Goal: Information Seeking & Learning: Learn about a topic

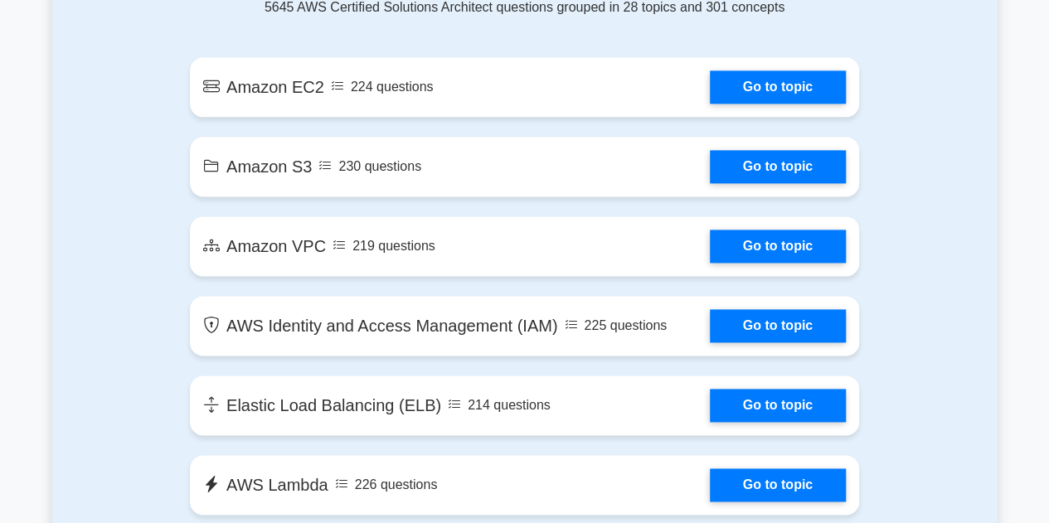
scroll to position [988, 0]
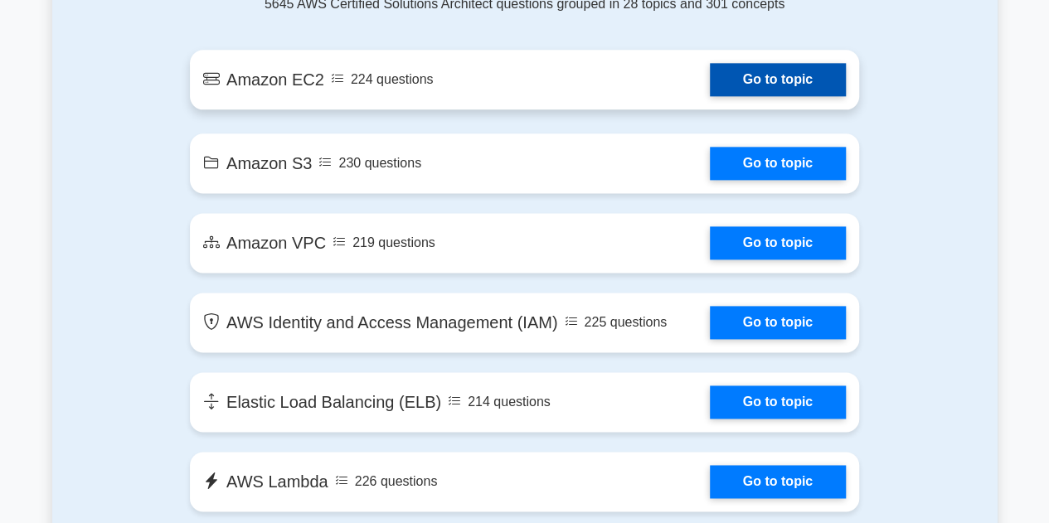
click at [767, 86] on link "Go to topic" at bounding box center [778, 79] width 136 height 33
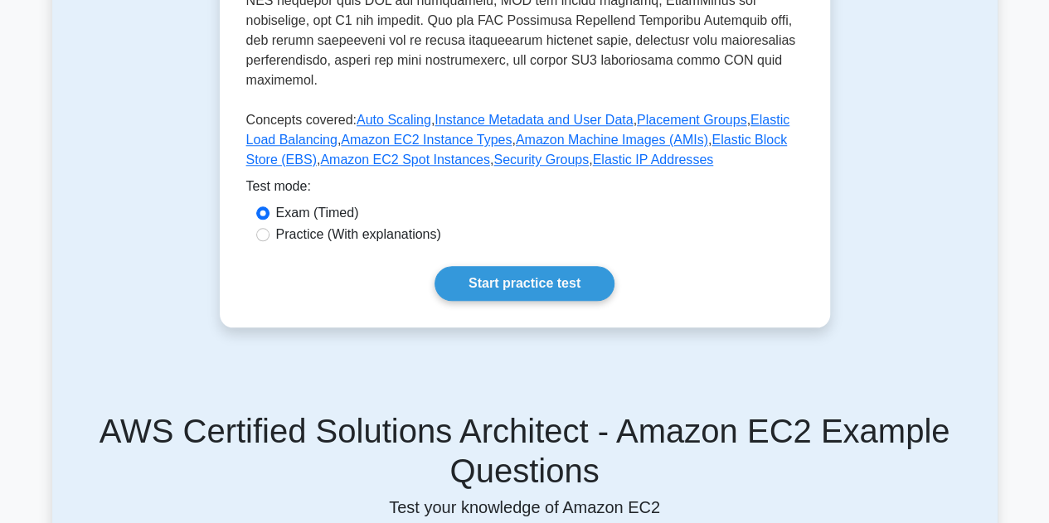
scroll to position [701, 0]
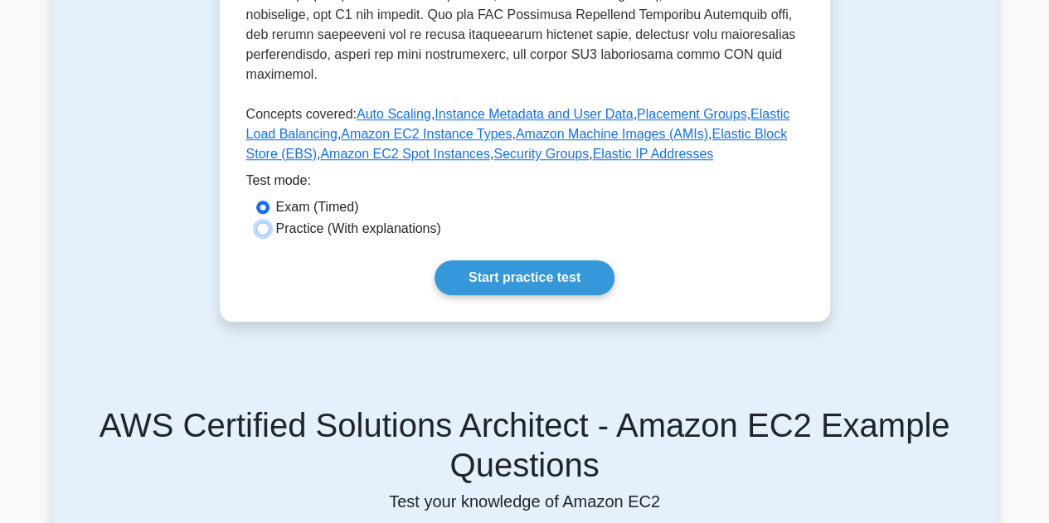
click at [264, 222] on input "Practice (With explanations)" at bounding box center [262, 228] width 13 height 13
radio input "true"
click at [512, 260] on link "Start practice test" at bounding box center [525, 277] width 180 height 35
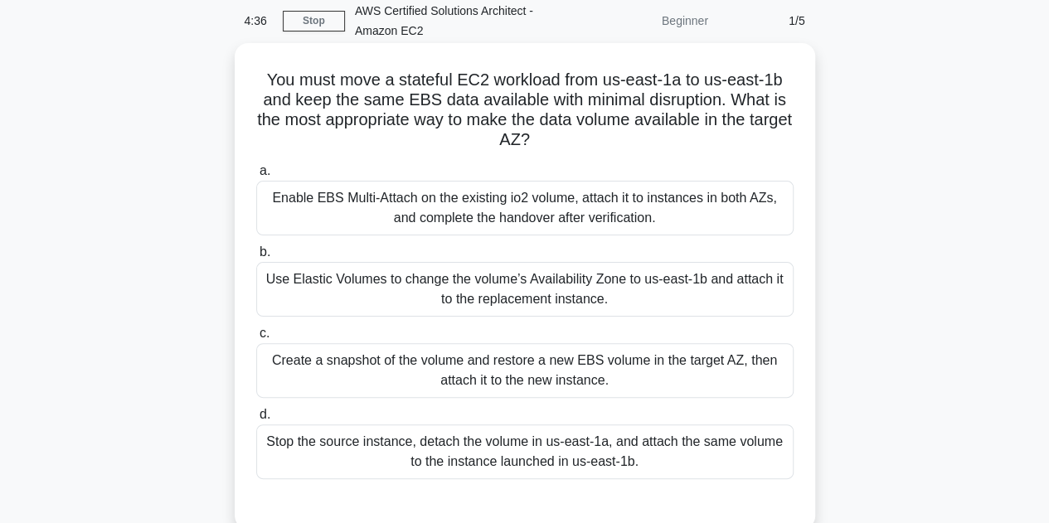
scroll to position [70, 0]
click at [337, 360] on div "Create a snapshot of the volume and restore a new EBS volume in the target AZ, …" at bounding box center [524, 369] width 537 height 55
click at [256, 338] on input "c. Create a snapshot of the volume and restore a new EBS volume in the target A…" at bounding box center [256, 333] width 0 height 11
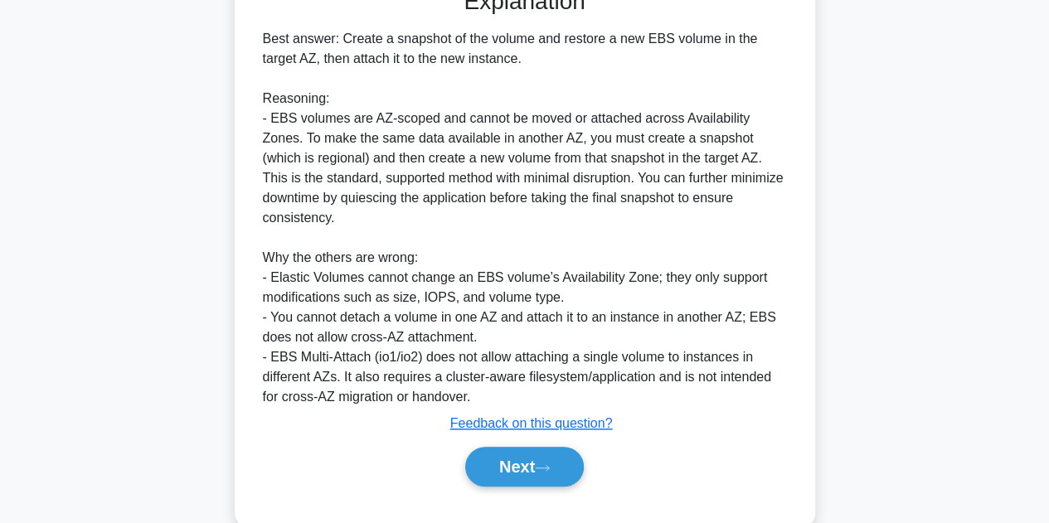
scroll to position [616, 0]
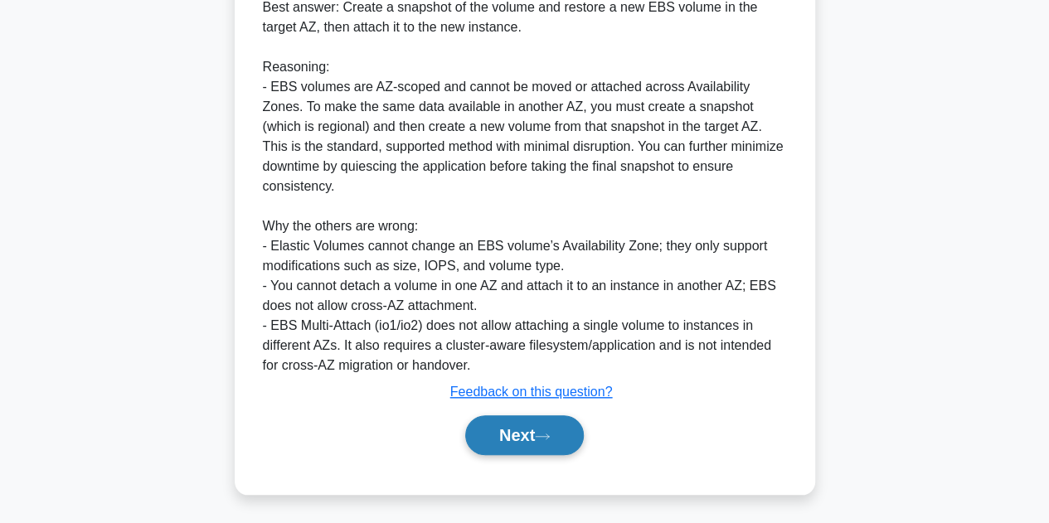
click at [521, 440] on button "Next" at bounding box center [524, 435] width 119 height 40
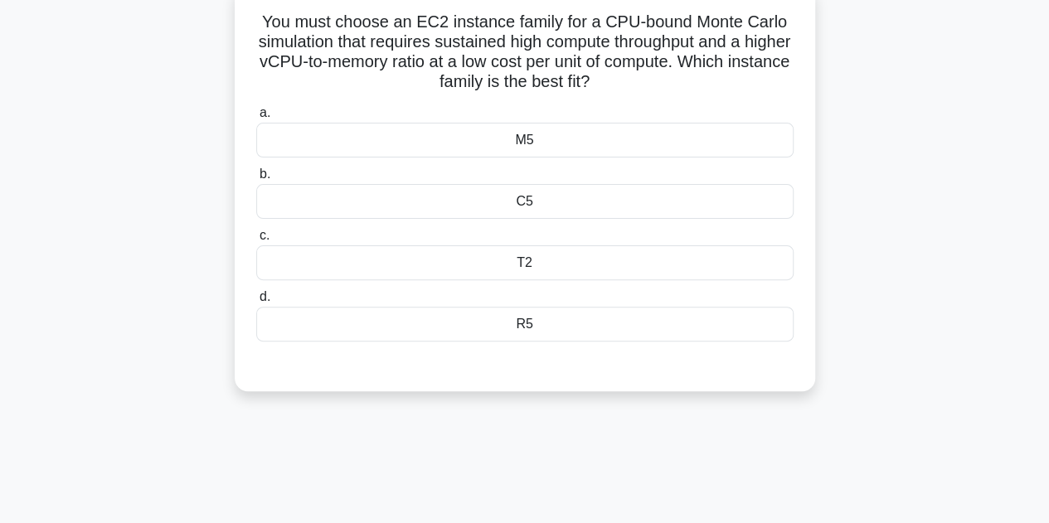
scroll to position [131, 0]
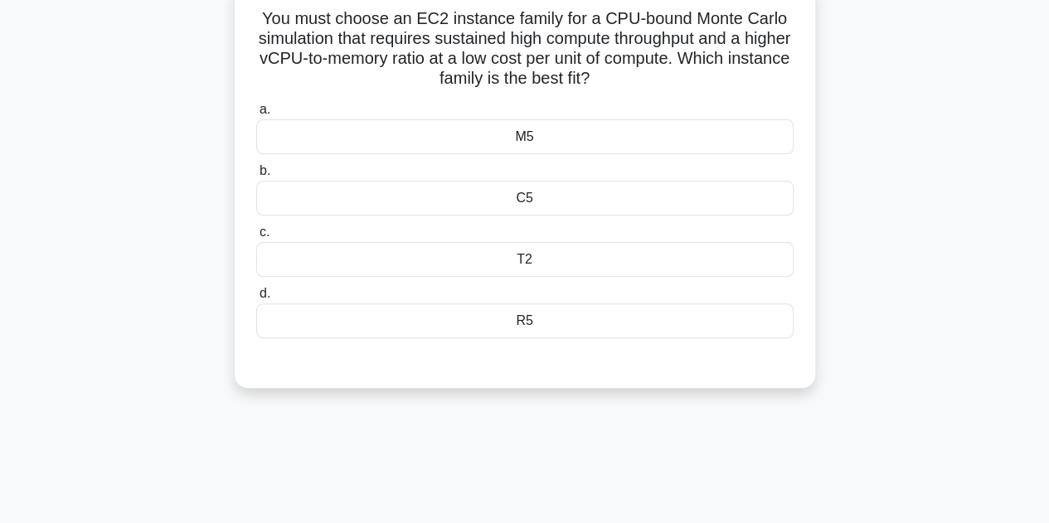
click at [515, 260] on div "T2" at bounding box center [524, 259] width 537 height 35
click at [256, 238] on input "c. T2" at bounding box center [256, 232] width 0 height 11
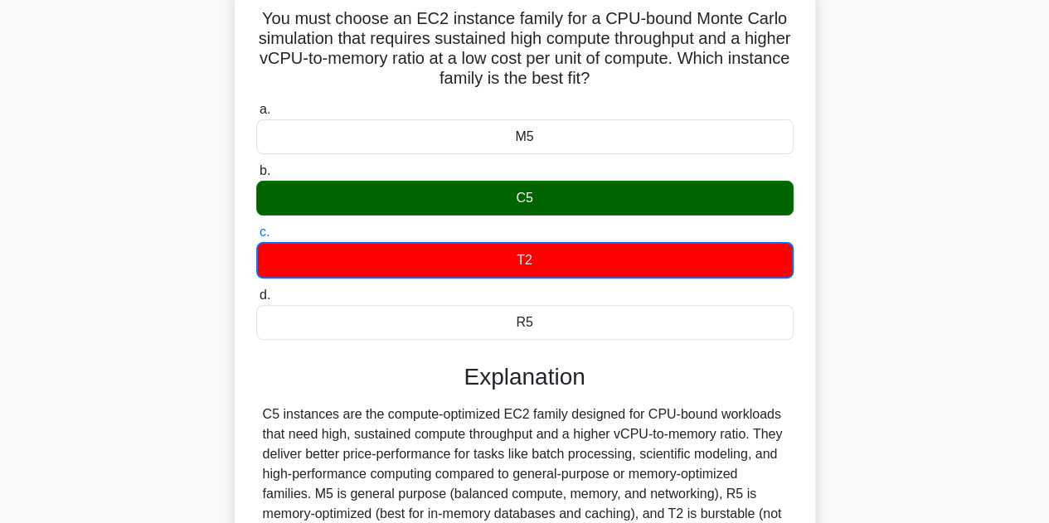
scroll to position [372, 0]
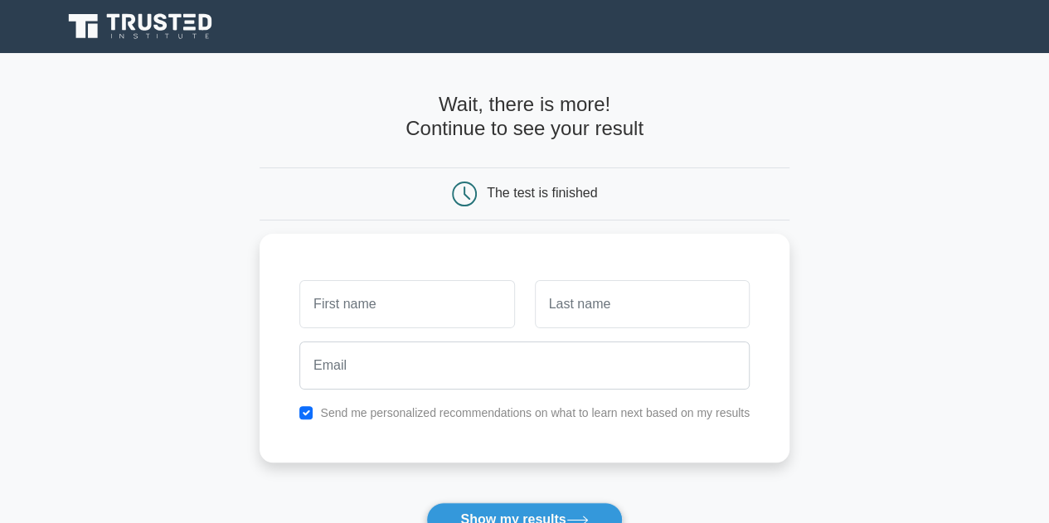
click at [515, 260] on div "Send me personalized recommendations on what to learn next based on my results" at bounding box center [525, 348] width 530 height 229
